Goal: Navigation & Orientation: Find specific page/section

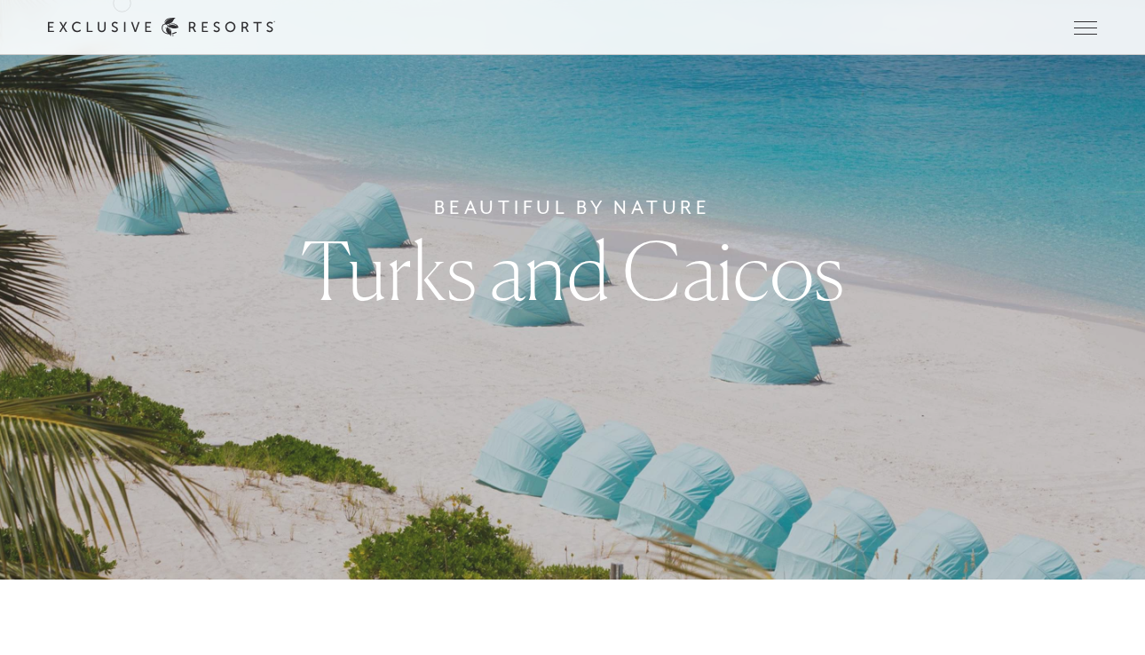
scroll to position [1459, 0]
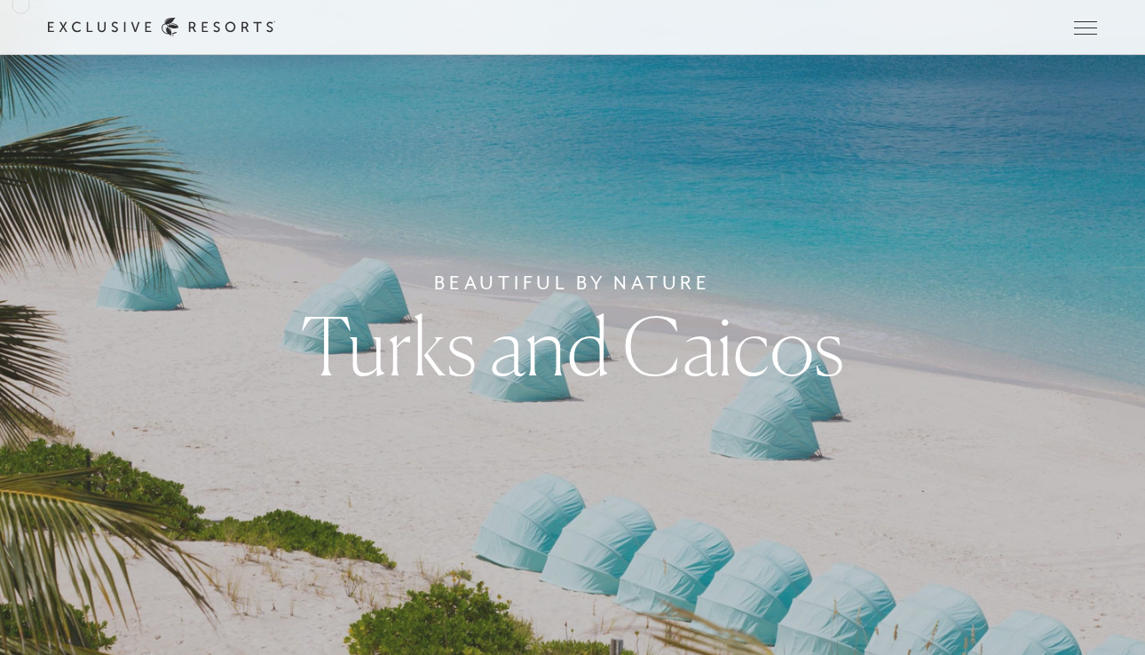
scroll to position [1814, 0]
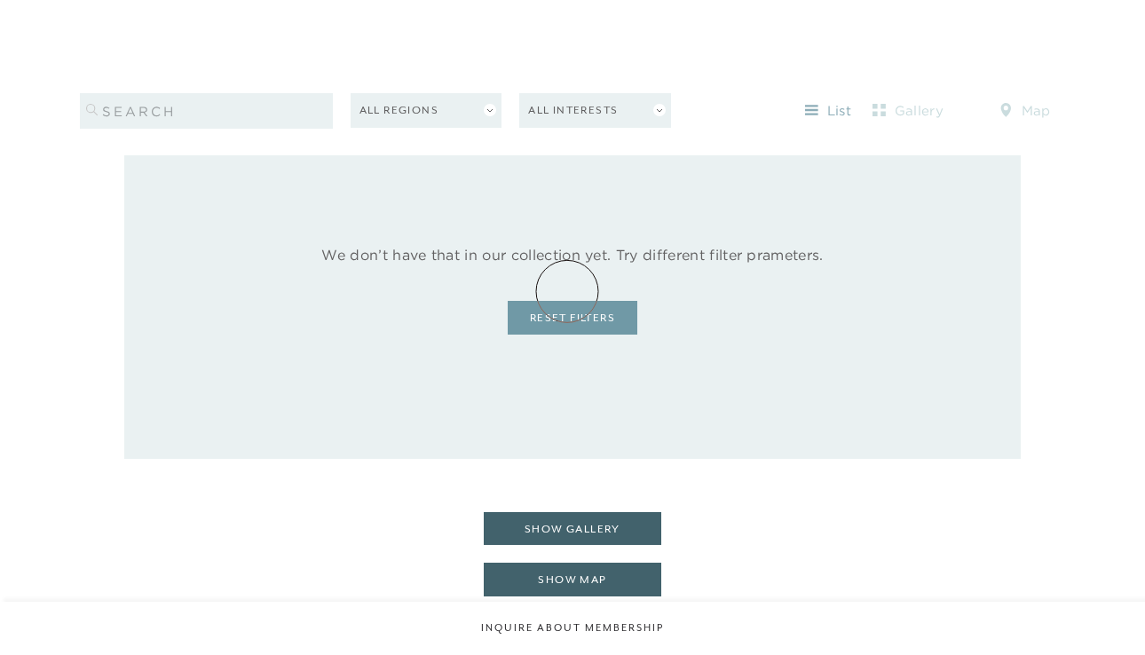
click at [567, 301] on link "Reset Filters" at bounding box center [573, 318] width 130 height 34
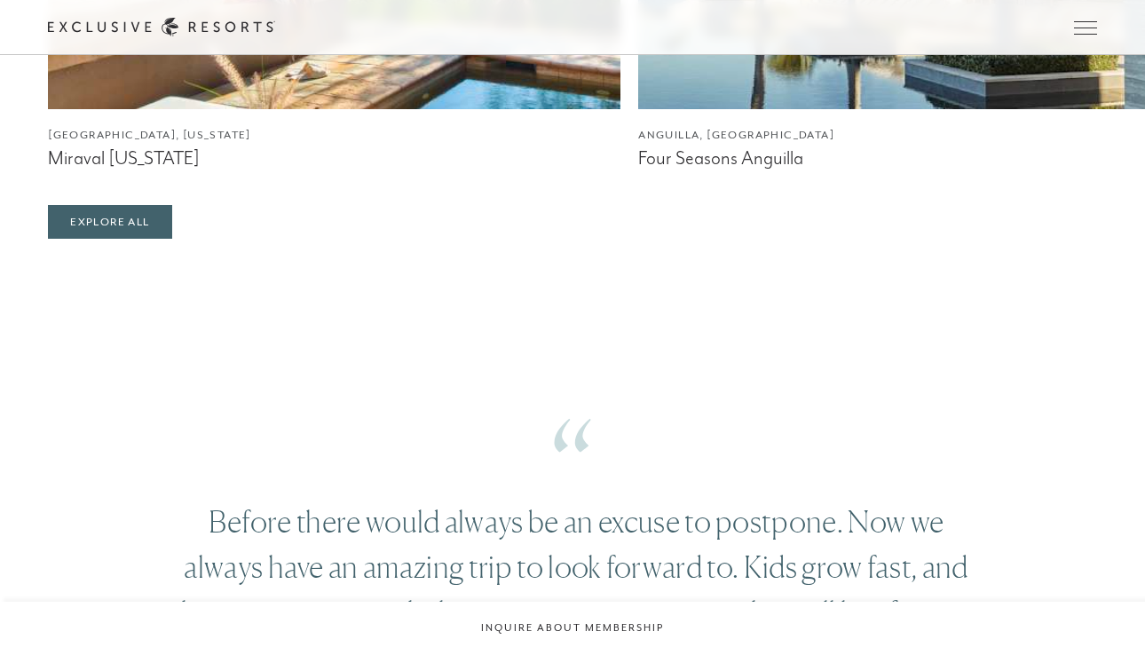
scroll to position [7339, 0]
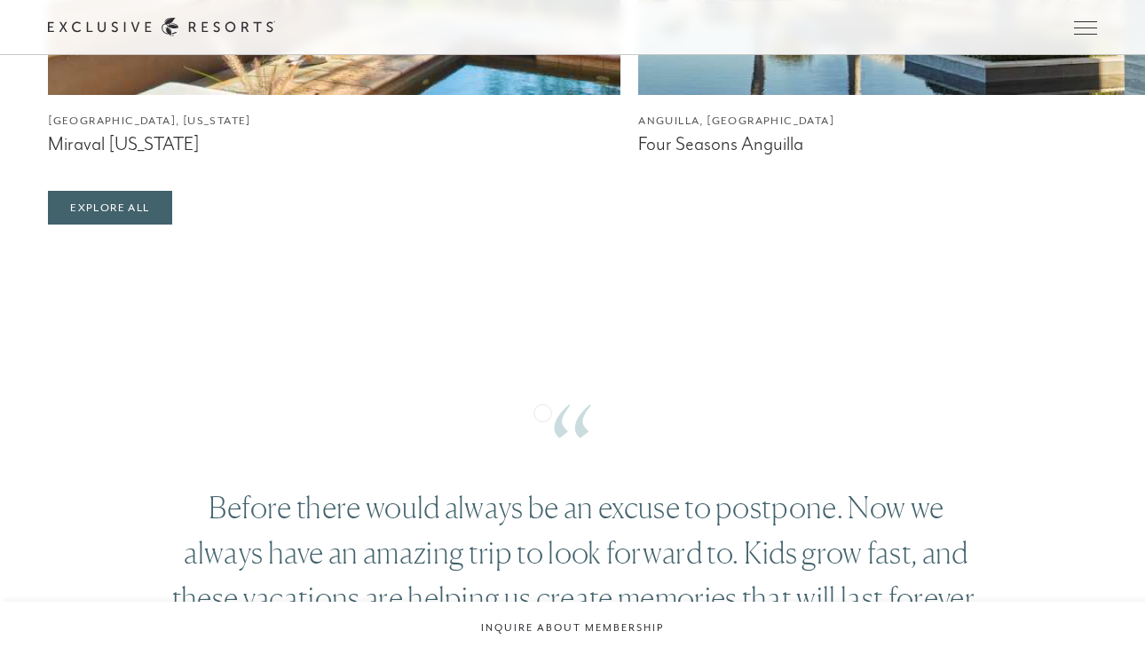
click at [638, 155] on figcaption "Four Seasons Anguilla" at bounding box center [924, 144] width 572 height 22
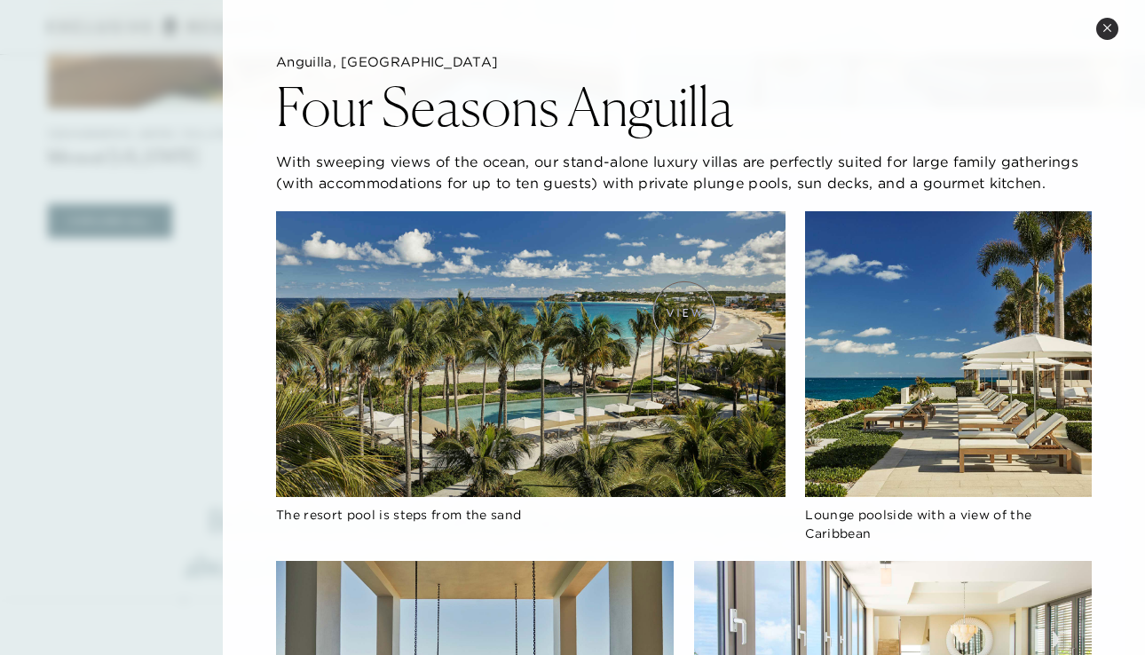
scroll to position [7313, 0]
